Goal: Task Accomplishment & Management: Complete application form

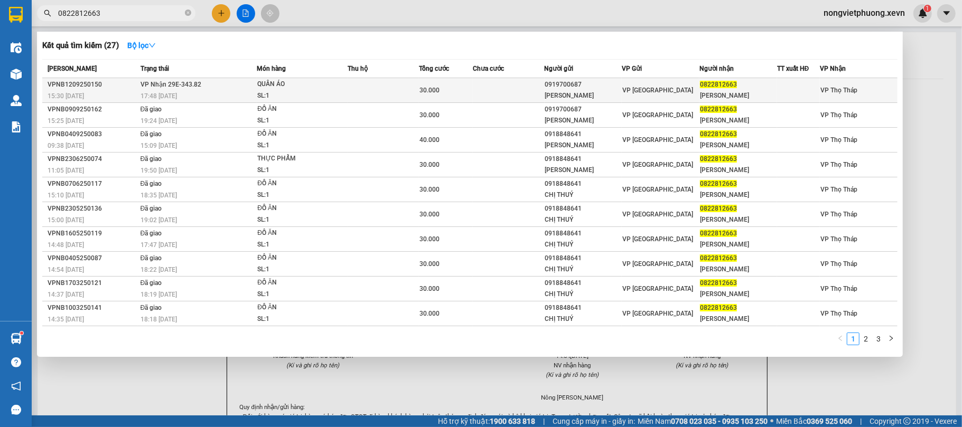
type input "0822812663"
click at [373, 89] on td at bounding box center [382, 90] width 71 height 25
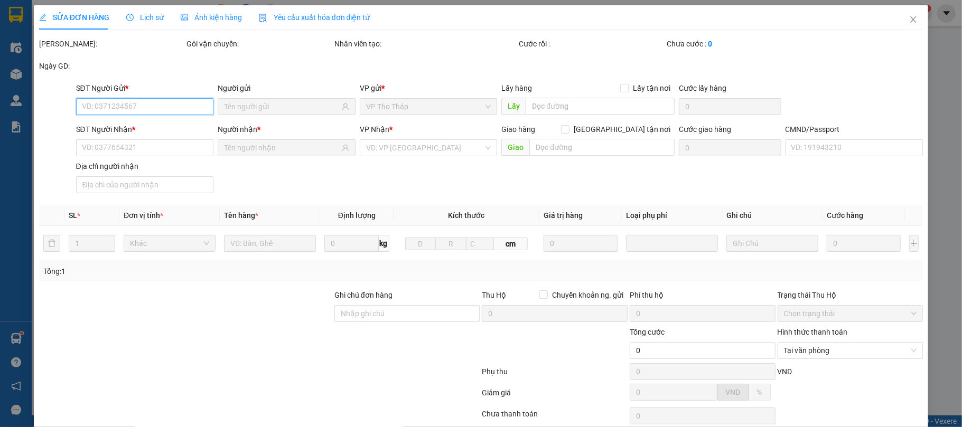
scroll to position [80, 0]
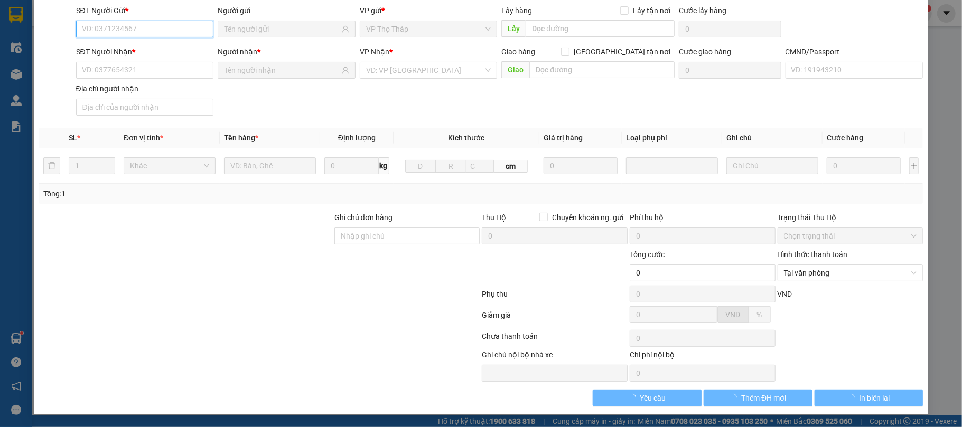
type input "0919700687"
type input "[PERSON_NAME]"
type input "0822812663"
type input "[PERSON_NAME]"
type input "037206005338 [PERSON_NAME]"
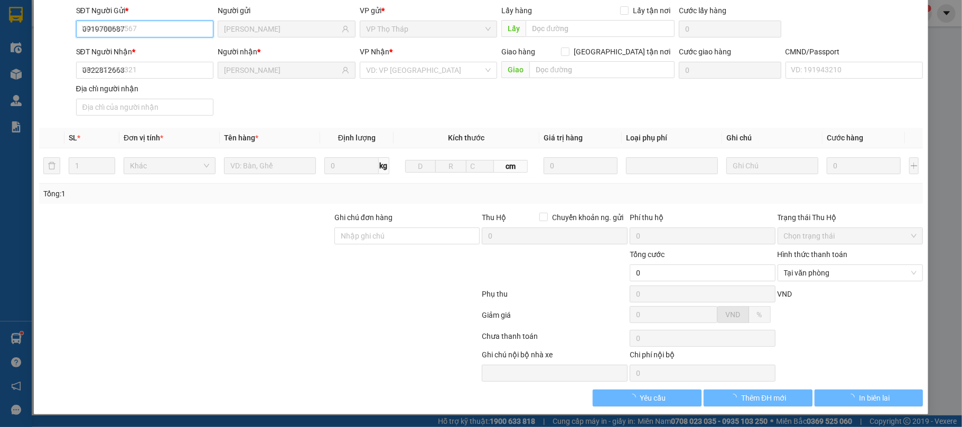
type input "30.000"
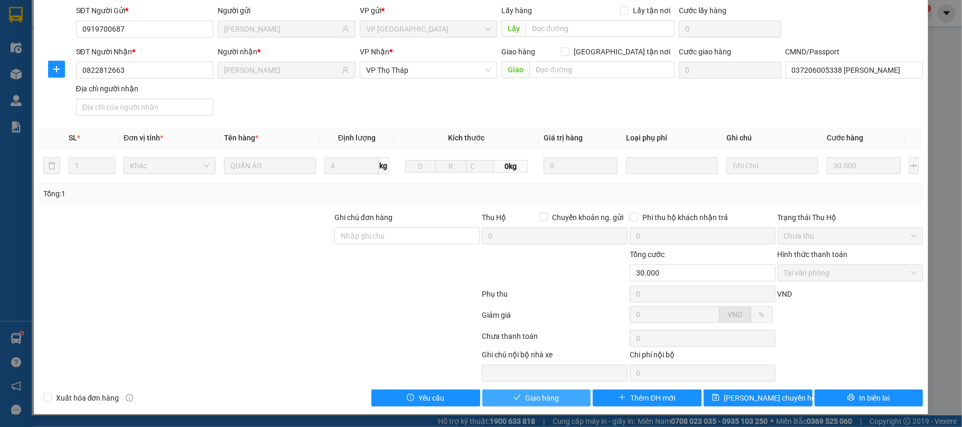
click at [559, 398] on button "Giao hàng" at bounding box center [536, 398] width 109 height 17
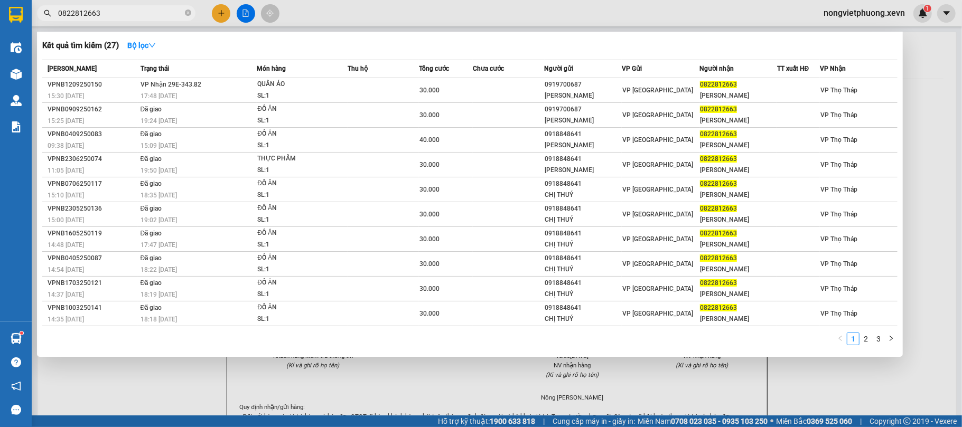
click at [127, 12] on input "0822812663" at bounding box center [120, 13] width 125 height 12
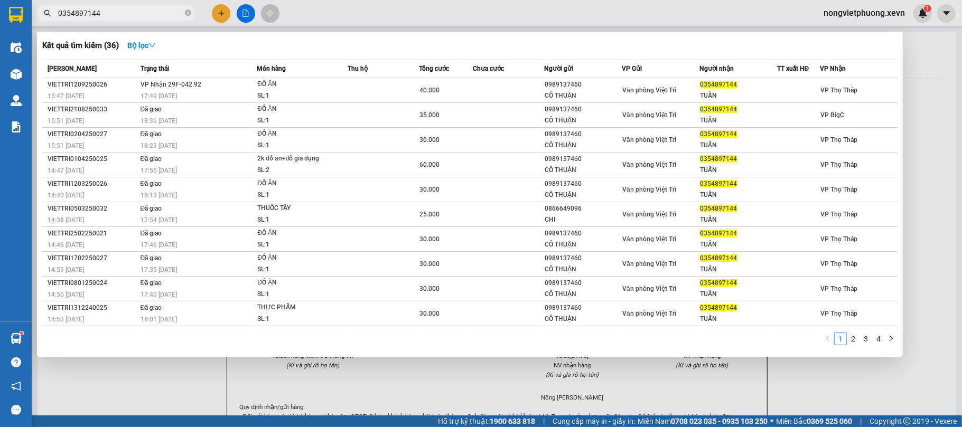
click at [114, 13] on input "0354897144" at bounding box center [120, 13] width 125 height 12
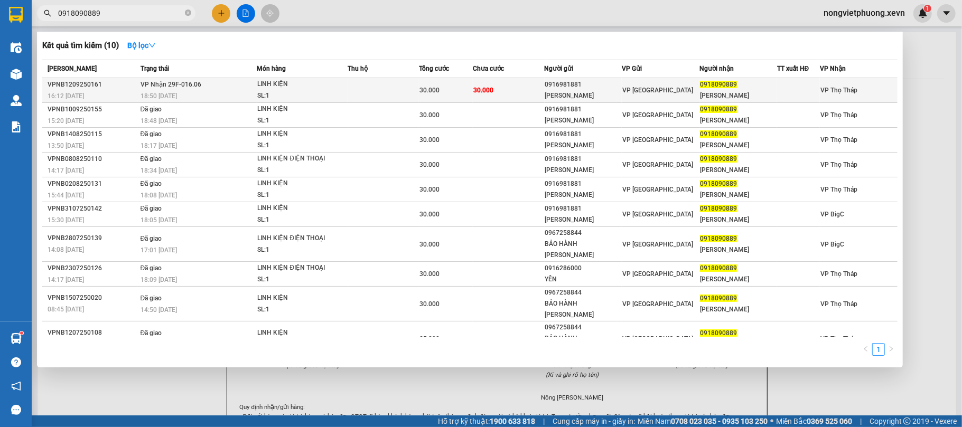
type input "0918090889"
click at [510, 90] on td "30.000" at bounding box center [508, 90] width 71 height 25
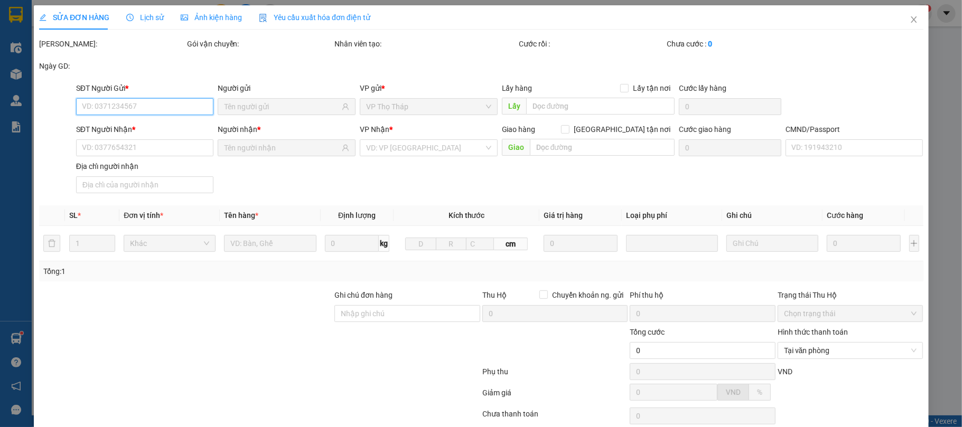
type input "0916981881"
type input "[PERSON_NAME]"
type input "0918090889"
type input "[PERSON_NAME]"
type input "034089006502 VŨ TRỌNG LOẠT"
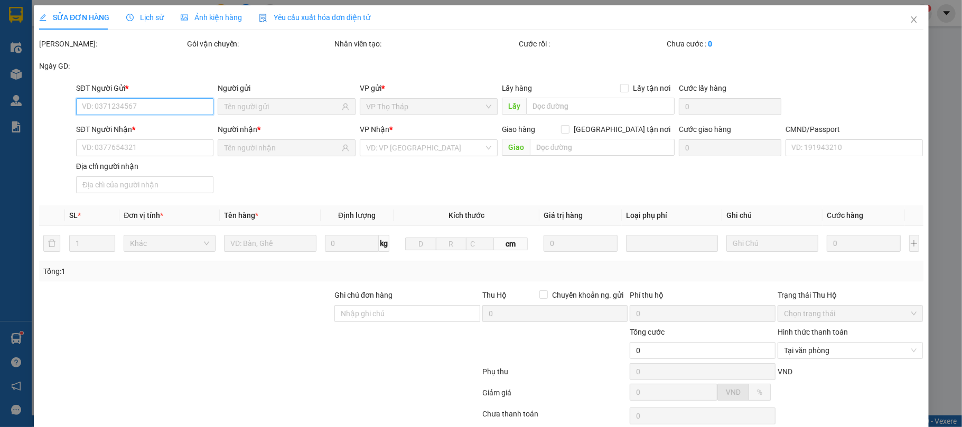
type input "30.000"
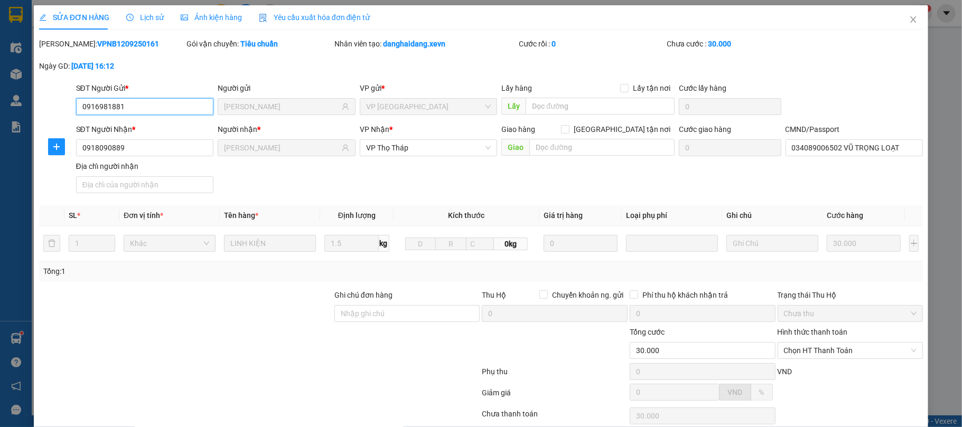
scroll to position [80, 0]
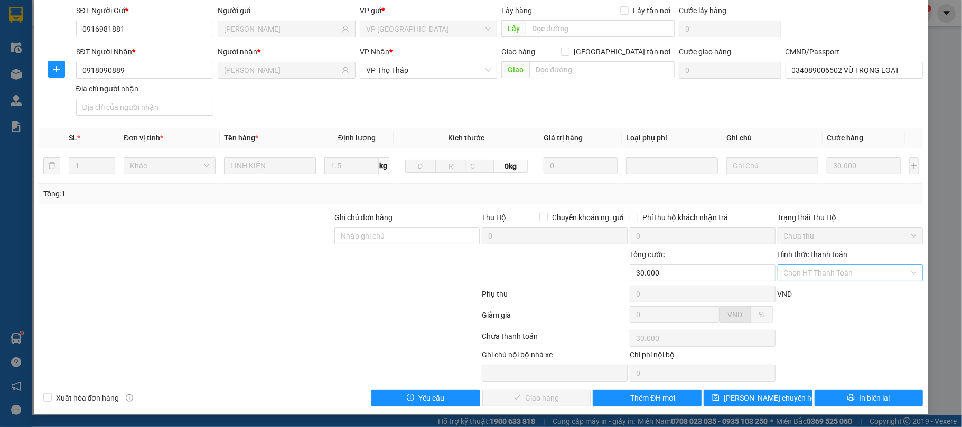
click at [843, 275] on input "Hình thức thanh toán" at bounding box center [847, 273] width 126 height 16
click at [807, 294] on div "Tại văn phòng" at bounding box center [841, 296] width 131 height 12
type input "0"
click at [531, 396] on span "Giao hàng" at bounding box center [542, 398] width 34 height 12
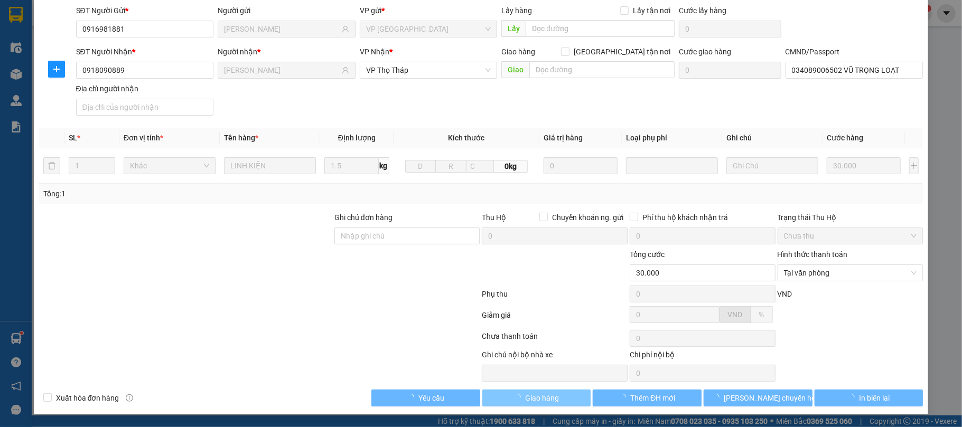
scroll to position [0, 0]
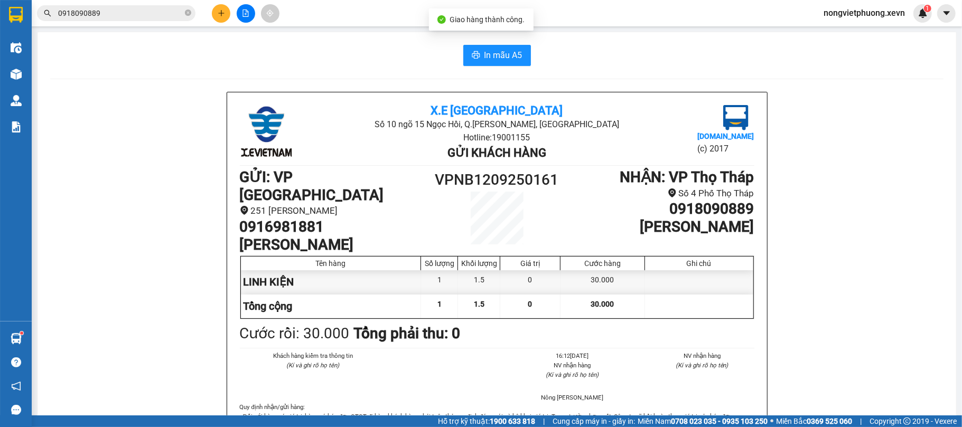
click at [111, 16] on input "0918090889" at bounding box center [120, 13] width 125 height 12
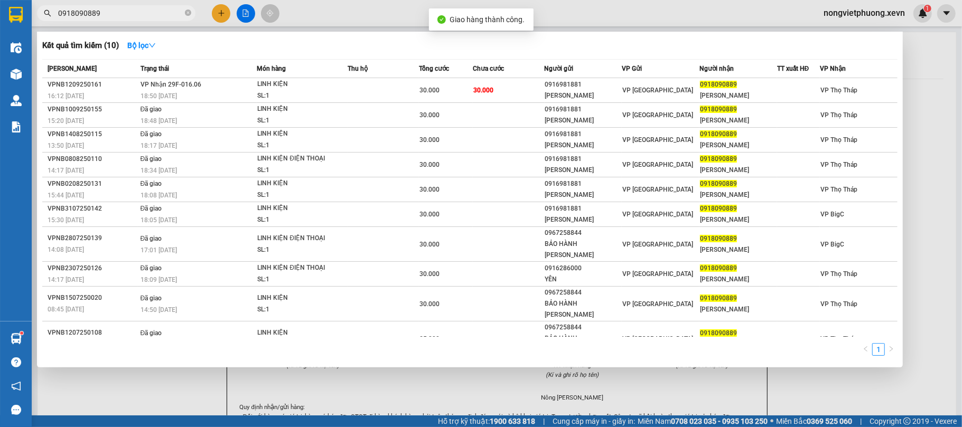
click at [111, 16] on input "0918090889" at bounding box center [120, 13] width 125 height 12
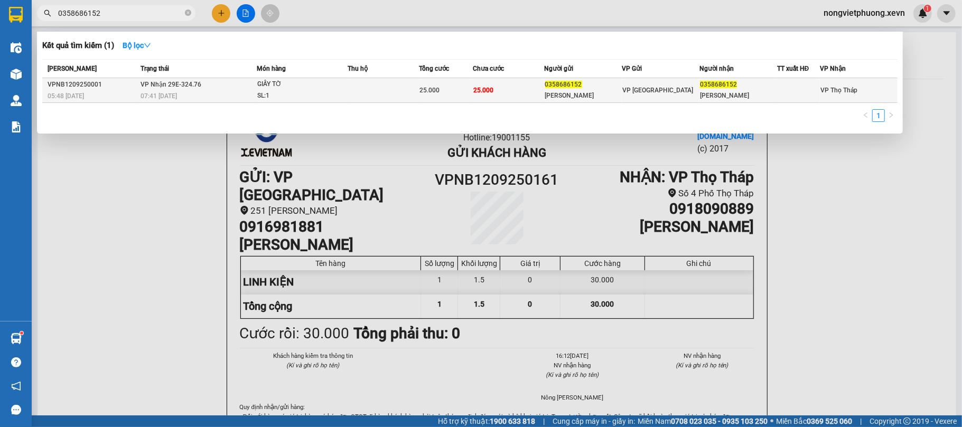
type input "0358686152"
click at [585, 89] on div "0358686152" at bounding box center [583, 84] width 77 height 11
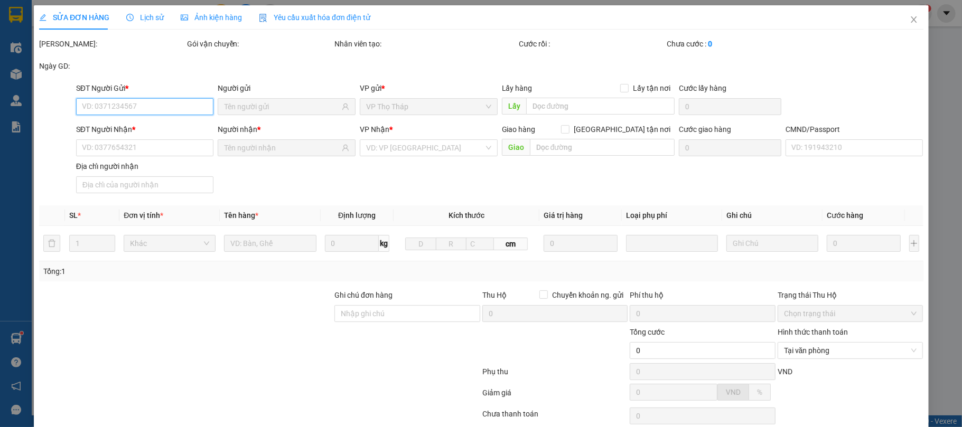
type input "0358686152"
type input "[PERSON_NAME]"
type input "0358686152"
type input "[PERSON_NAME]"
type input "25.000"
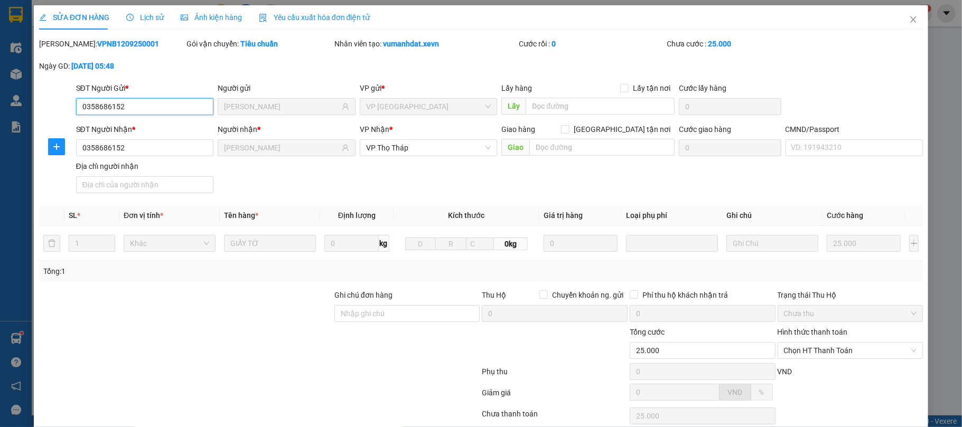
scroll to position [80, 0]
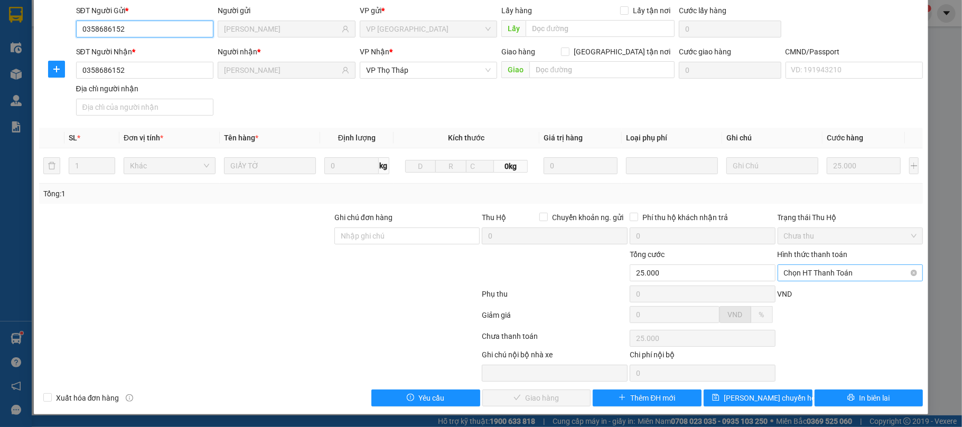
click at [871, 272] on span "Chọn HT Thanh Toán" at bounding box center [850, 273] width 133 height 16
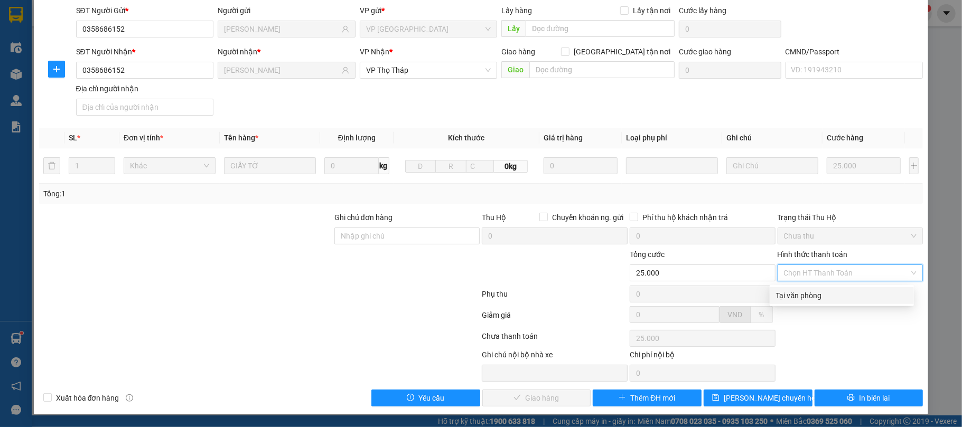
click at [798, 296] on div "Tại văn phòng" at bounding box center [841, 296] width 131 height 12
type input "0"
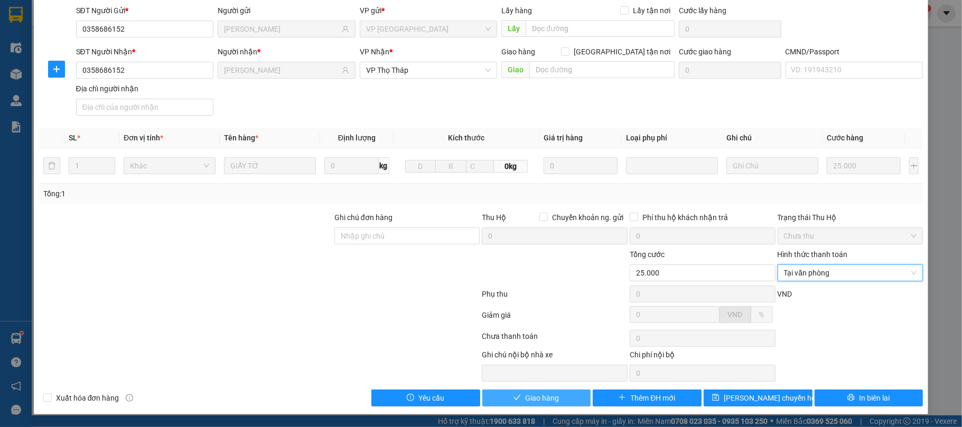
click at [550, 398] on span "Giao hàng" at bounding box center [542, 398] width 34 height 12
click at [556, 396] on button "Giao hàng" at bounding box center [536, 398] width 109 height 17
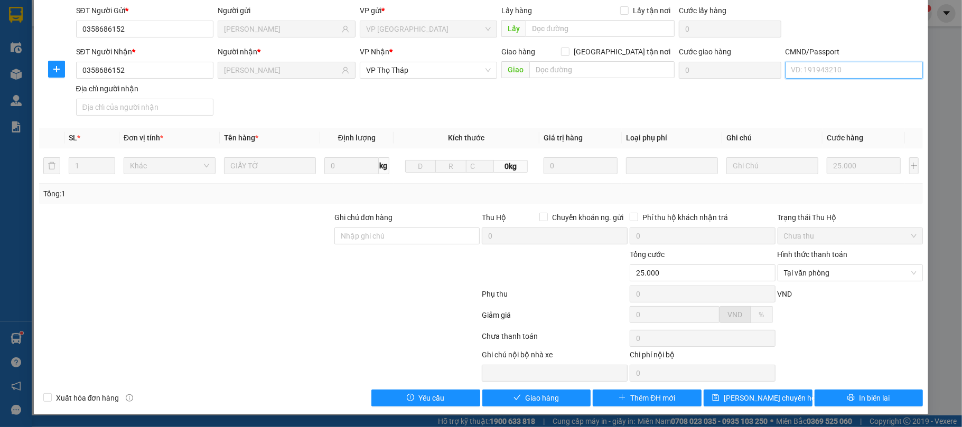
click at [805, 70] on input "CMND/Passport" at bounding box center [854, 70] width 138 height 17
type input "1"
click at [525, 398] on span "Giao hàng" at bounding box center [542, 398] width 34 height 12
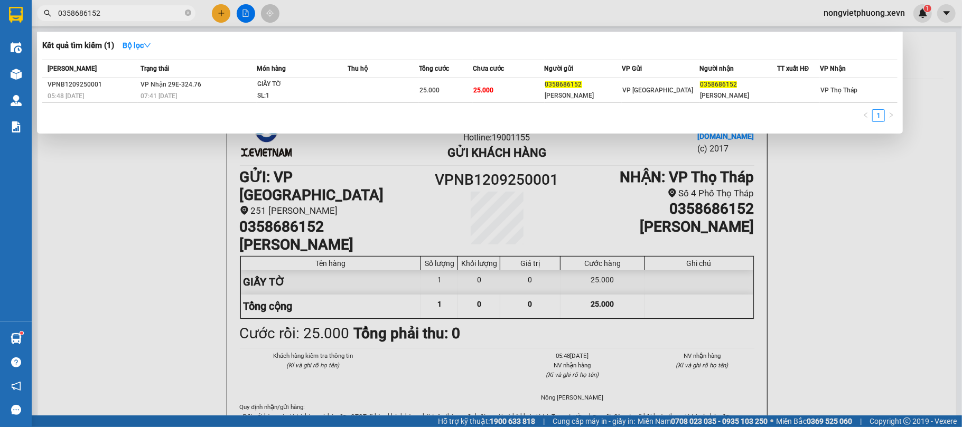
click at [131, 12] on input "0358686152" at bounding box center [120, 13] width 125 height 12
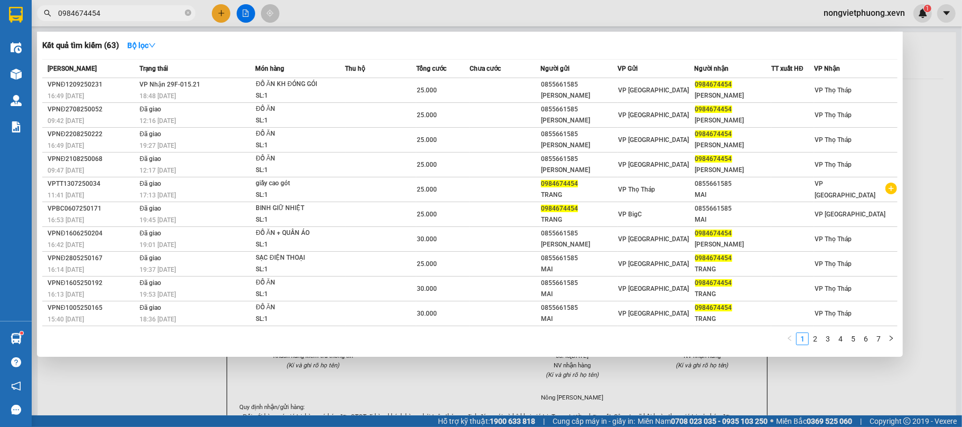
type input "0984674454"
click at [358, 72] on span "Thu hộ" at bounding box center [355, 69] width 20 height 12
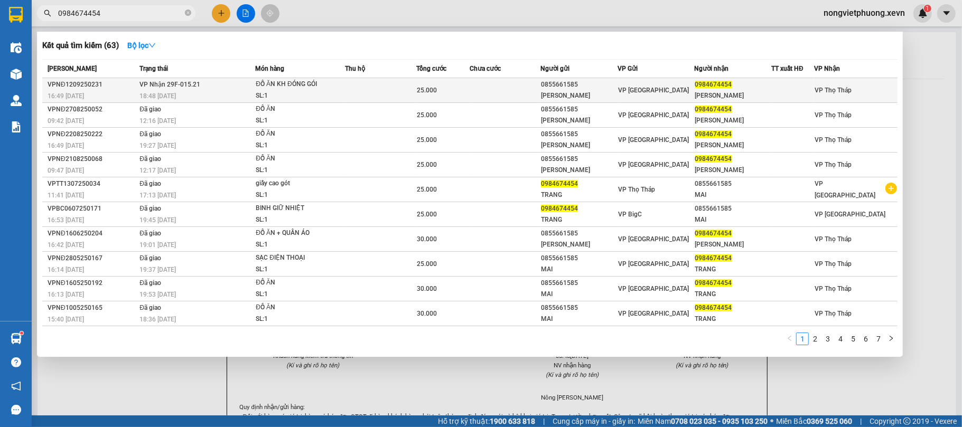
click at [357, 88] on td at bounding box center [380, 90] width 71 height 25
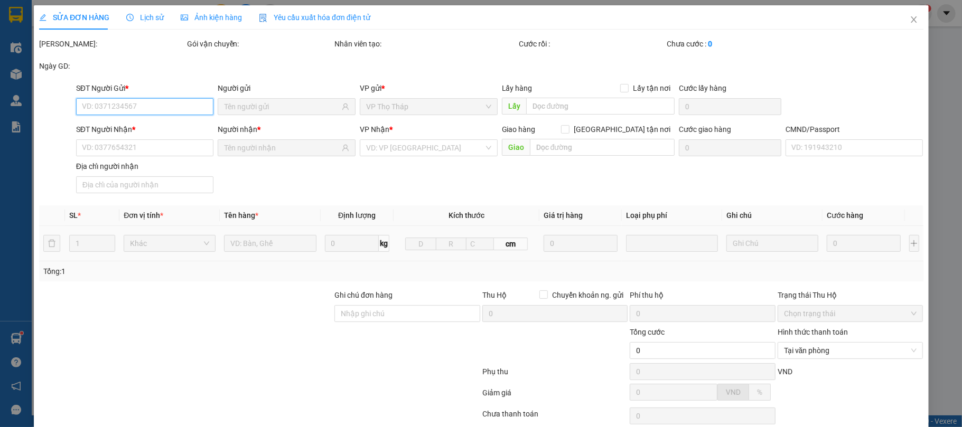
type input "0855661585"
type input "[PERSON_NAME]"
type input "0984674454"
type input "[PERSON_NAME]"
type input "0361970044339 [PERSON_NAME]"
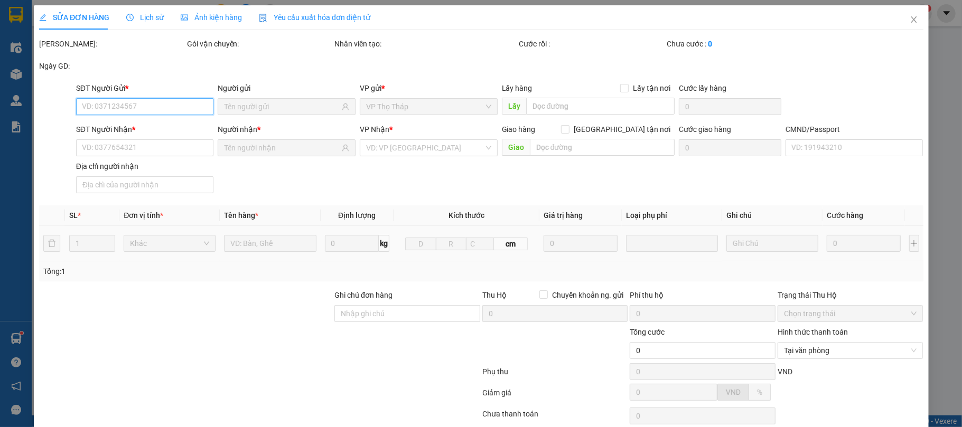
type input "25.000"
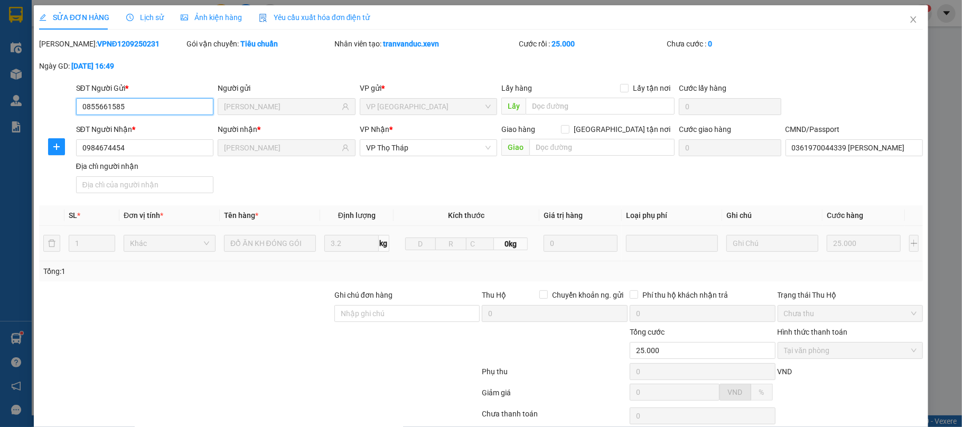
scroll to position [80, 0]
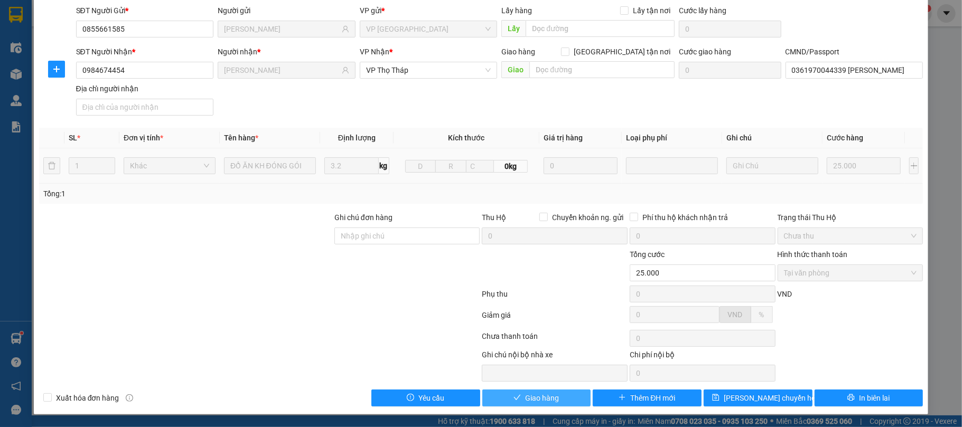
click at [548, 400] on span "Giao hàng" at bounding box center [542, 398] width 34 height 12
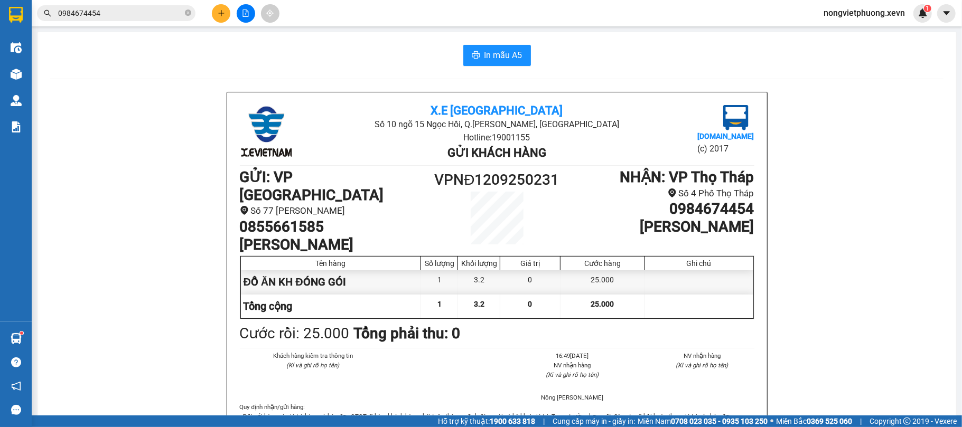
click at [140, 11] on input "0984674454" at bounding box center [120, 13] width 125 height 12
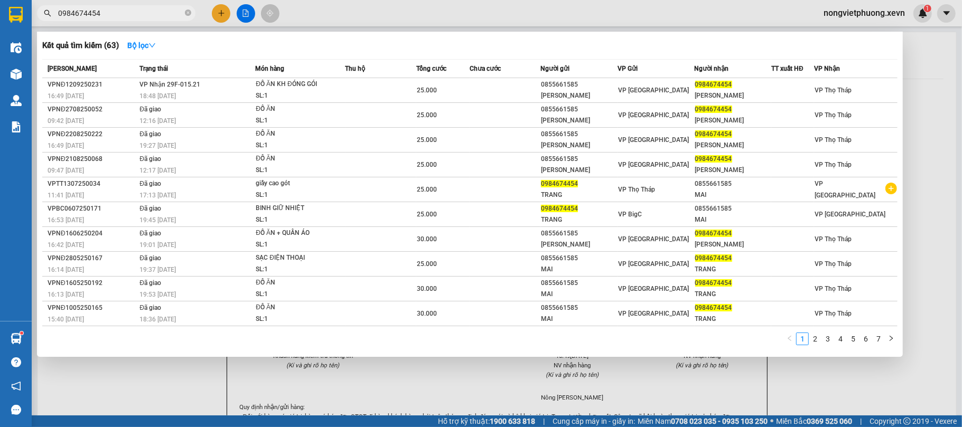
click at [140, 11] on input "0984674454" at bounding box center [120, 13] width 125 height 12
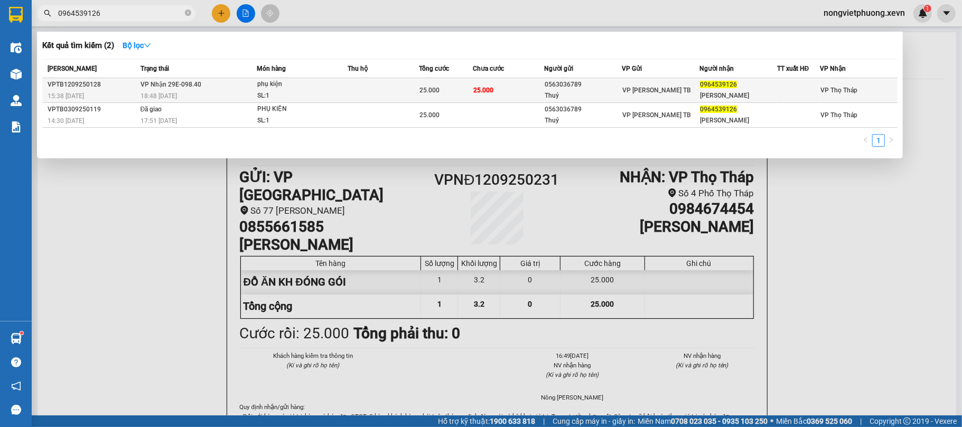
type input "0964539126"
click at [478, 89] on span "25.000" at bounding box center [483, 90] width 20 height 7
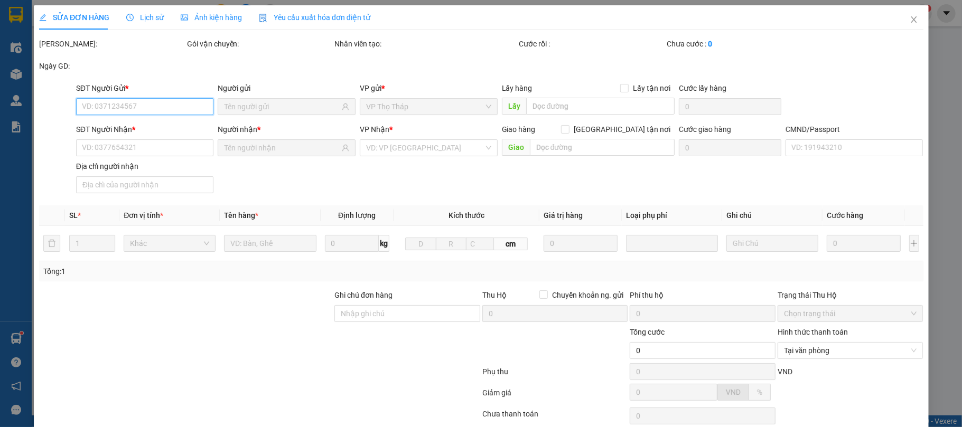
type input "0563036789"
type input "Thuỷ"
type input "0964539126"
type input "[PERSON_NAME]"
type input "0778561912 phong"
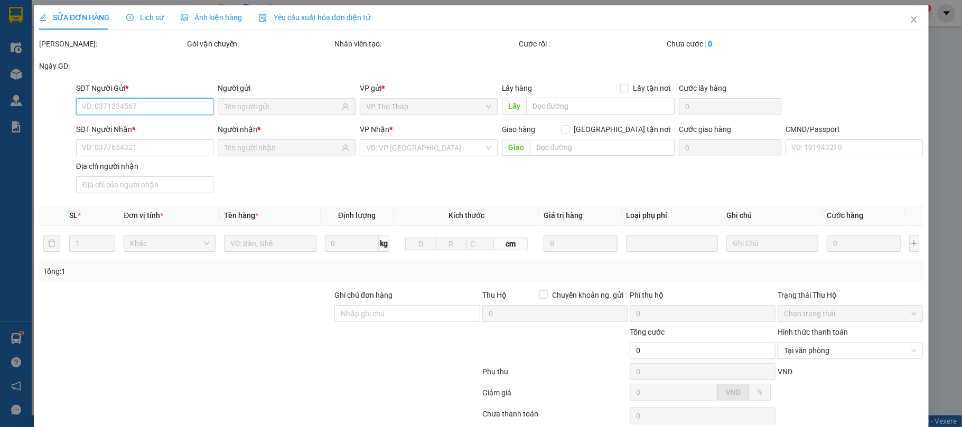
type input "25.000"
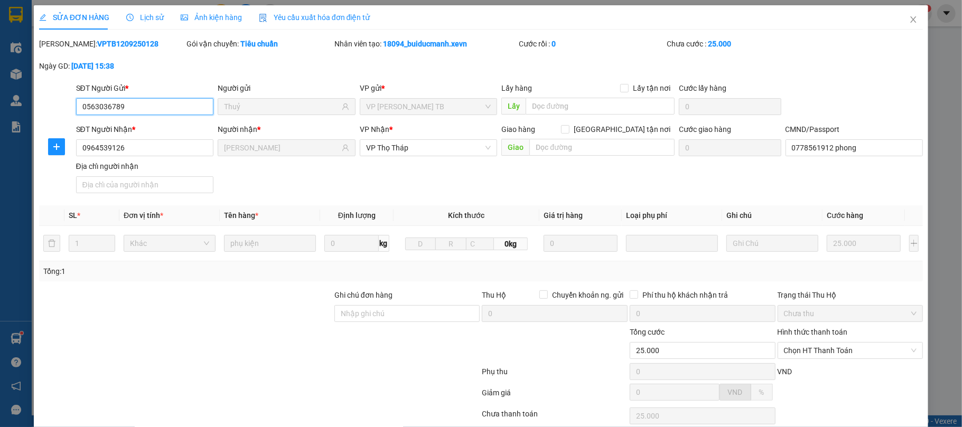
scroll to position [80, 0]
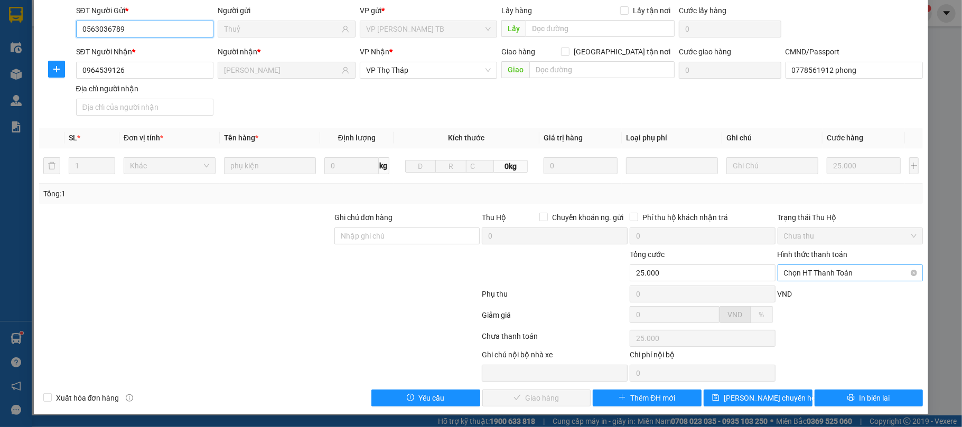
click at [825, 267] on span "Chọn HT Thanh Toán" at bounding box center [850, 273] width 133 height 16
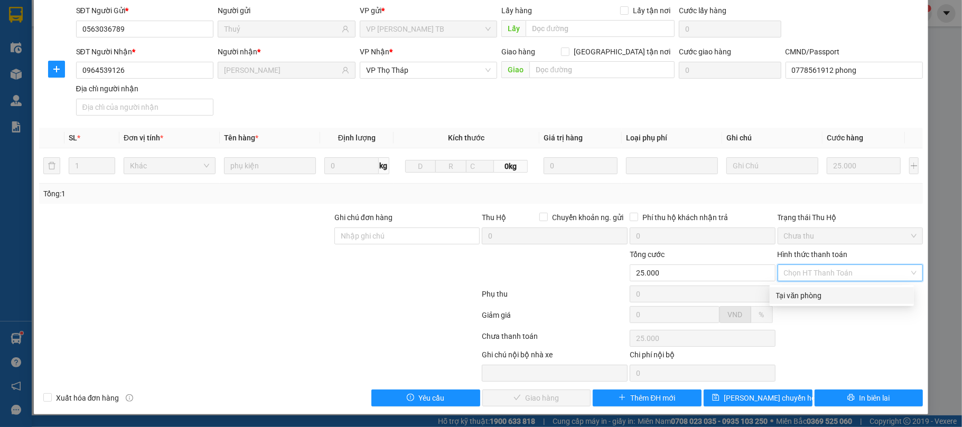
click at [821, 296] on div "Tại văn phòng" at bounding box center [841, 296] width 131 height 12
type input "0"
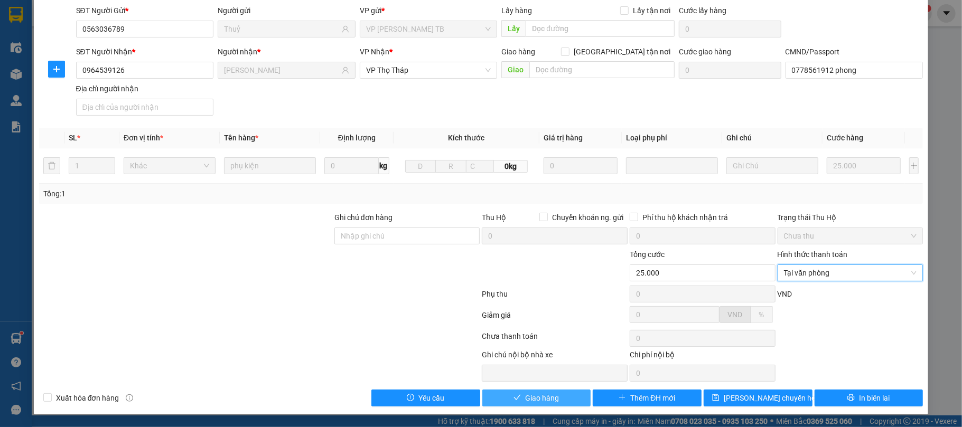
click at [562, 398] on button "Giao hàng" at bounding box center [536, 398] width 109 height 17
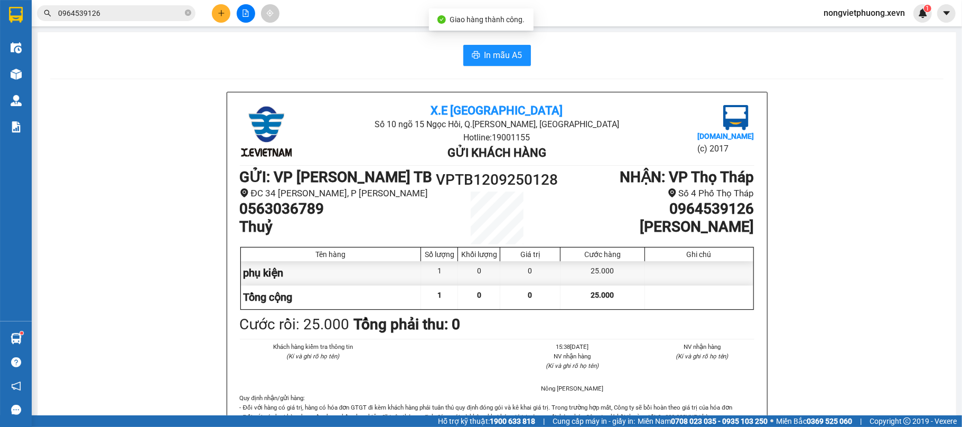
click at [158, 13] on input "0964539126" at bounding box center [120, 13] width 125 height 12
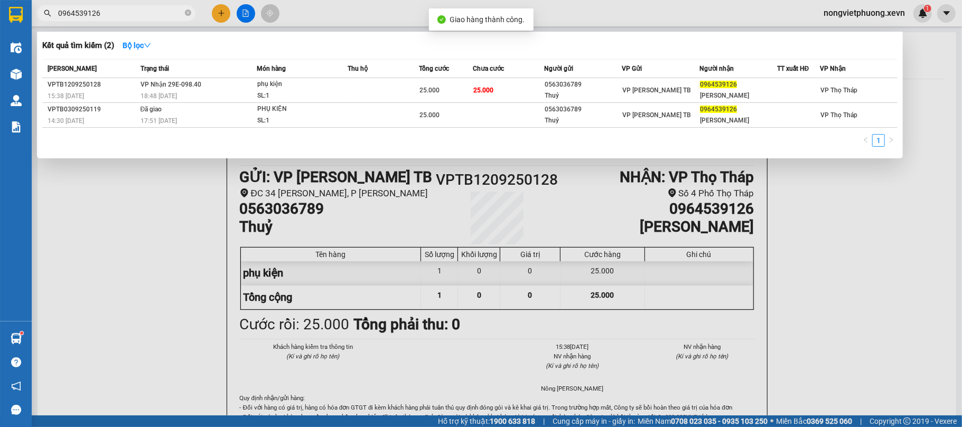
click at [158, 13] on input "0964539126" at bounding box center [120, 13] width 125 height 12
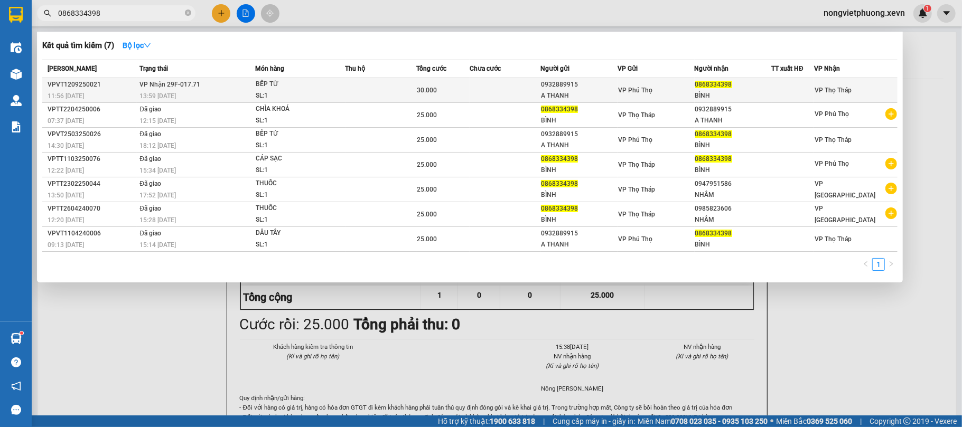
type input "0868334398"
click at [400, 93] on td at bounding box center [380, 90] width 71 height 25
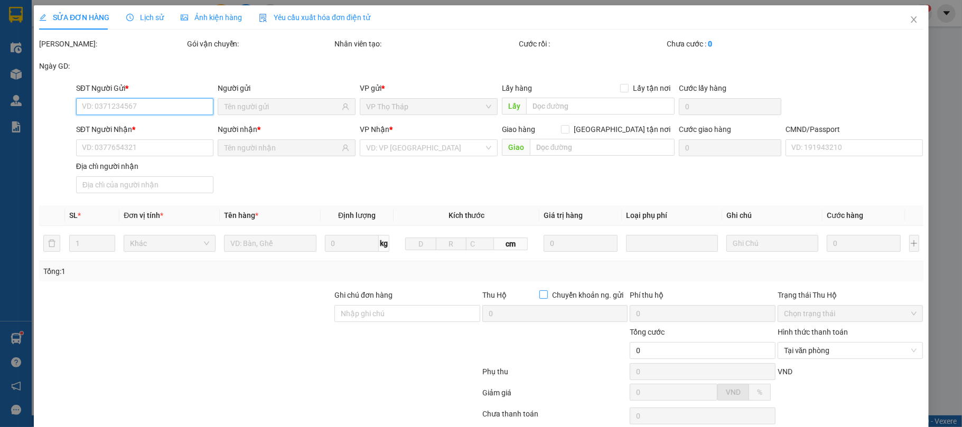
type input "0932889915"
type input "A THANH"
type input "0868334398"
type input "BÌNH"
type input "[PERSON_NAME]"
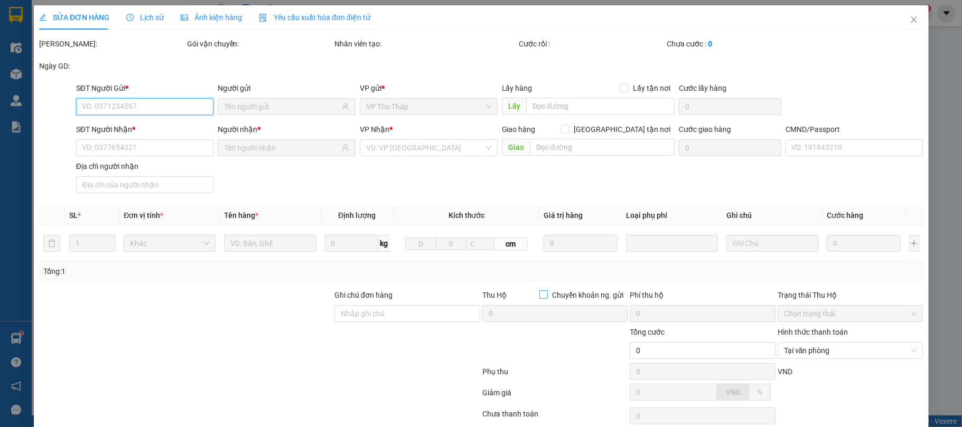
type input "30.000"
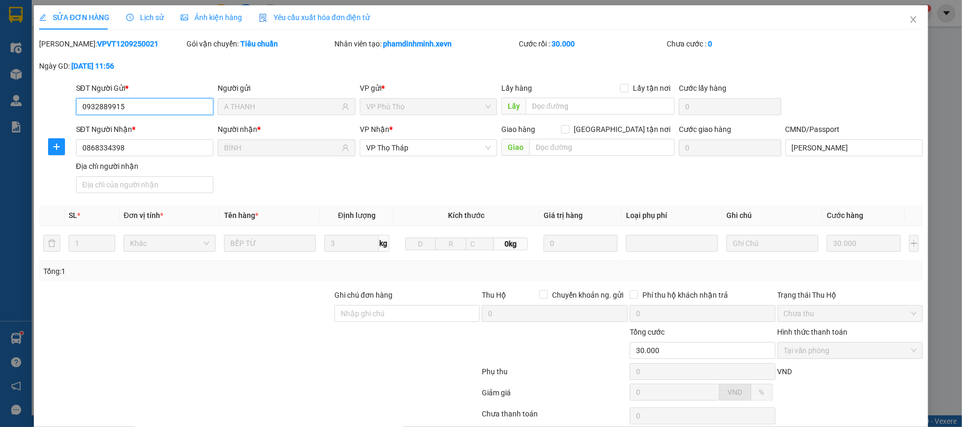
scroll to position [80, 0]
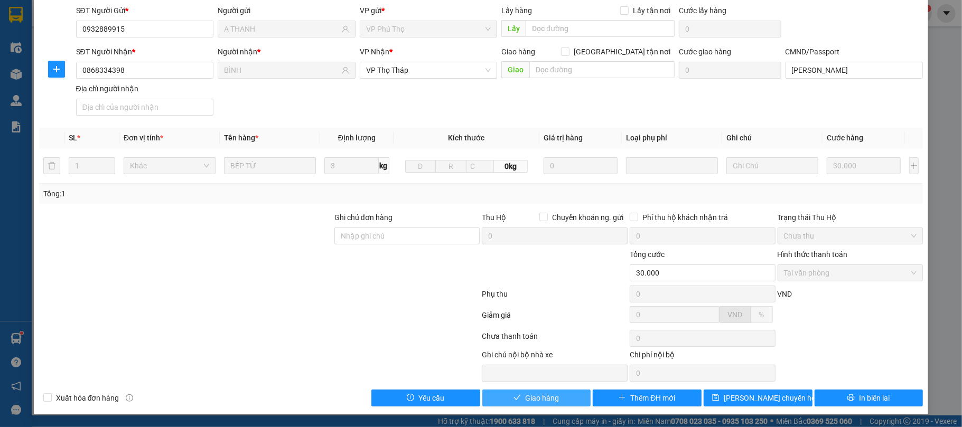
click at [557, 401] on button "Giao hàng" at bounding box center [536, 398] width 109 height 17
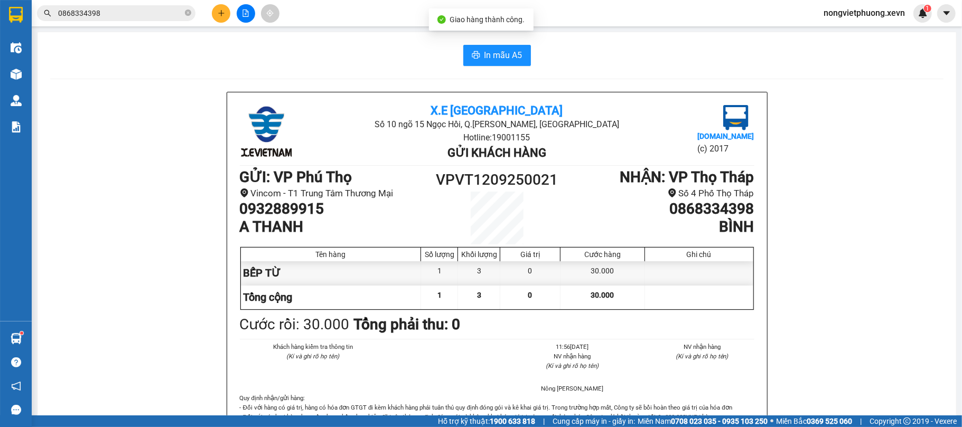
click at [113, 14] on input "0868334398" at bounding box center [120, 13] width 125 height 12
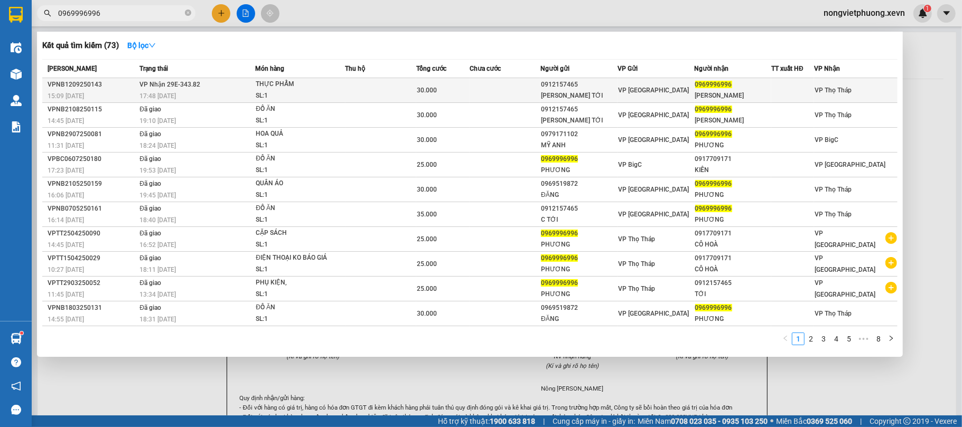
type input "0969996996"
click at [408, 88] on td at bounding box center [380, 90] width 71 height 25
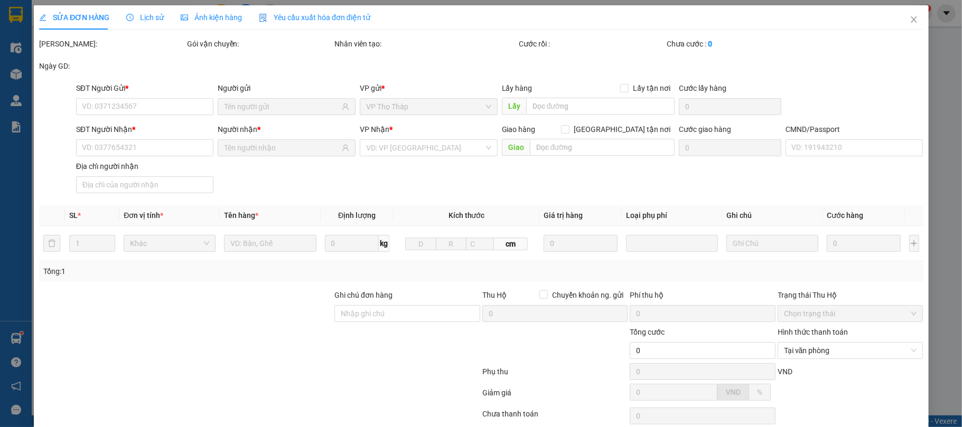
type input "0912157465"
type input "[PERSON_NAME] TỚI"
type input "0969996996"
type input "[PERSON_NAME]"
type input "SHIP 0966316443 CÔNG"
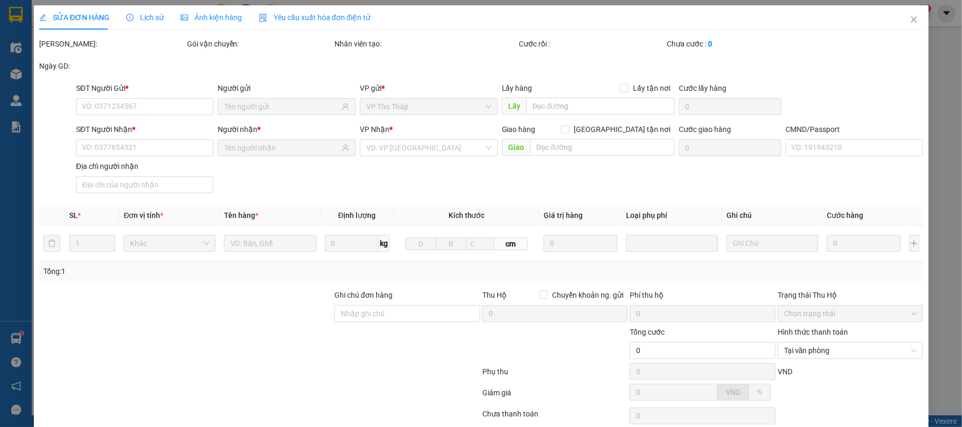
type input "30.000"
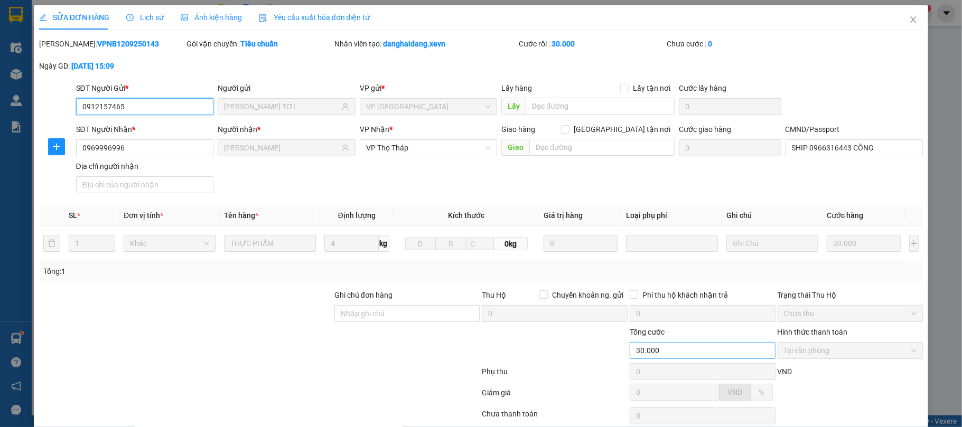
scroll to position [80, 0]
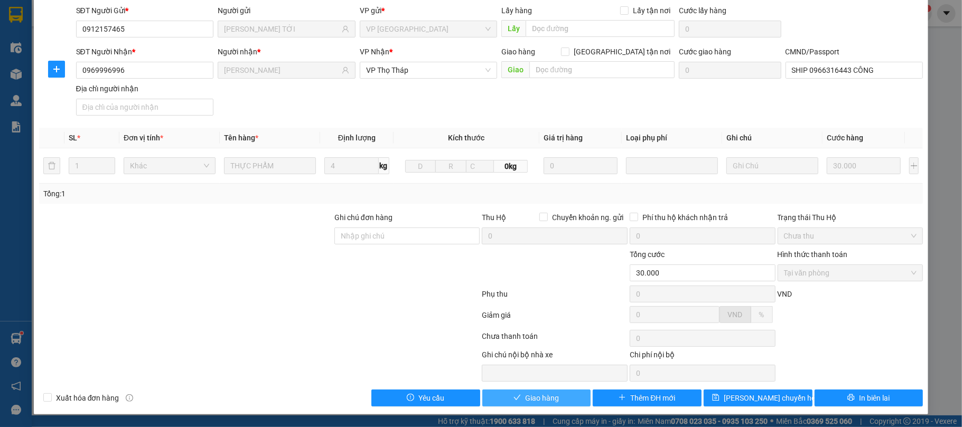
click at [540, 395] on span "Giao hàng" at bounding box center [542, 398] width 34 height 12
